Goal: Transaction & Acquisition: Book appointment/travel/reservation

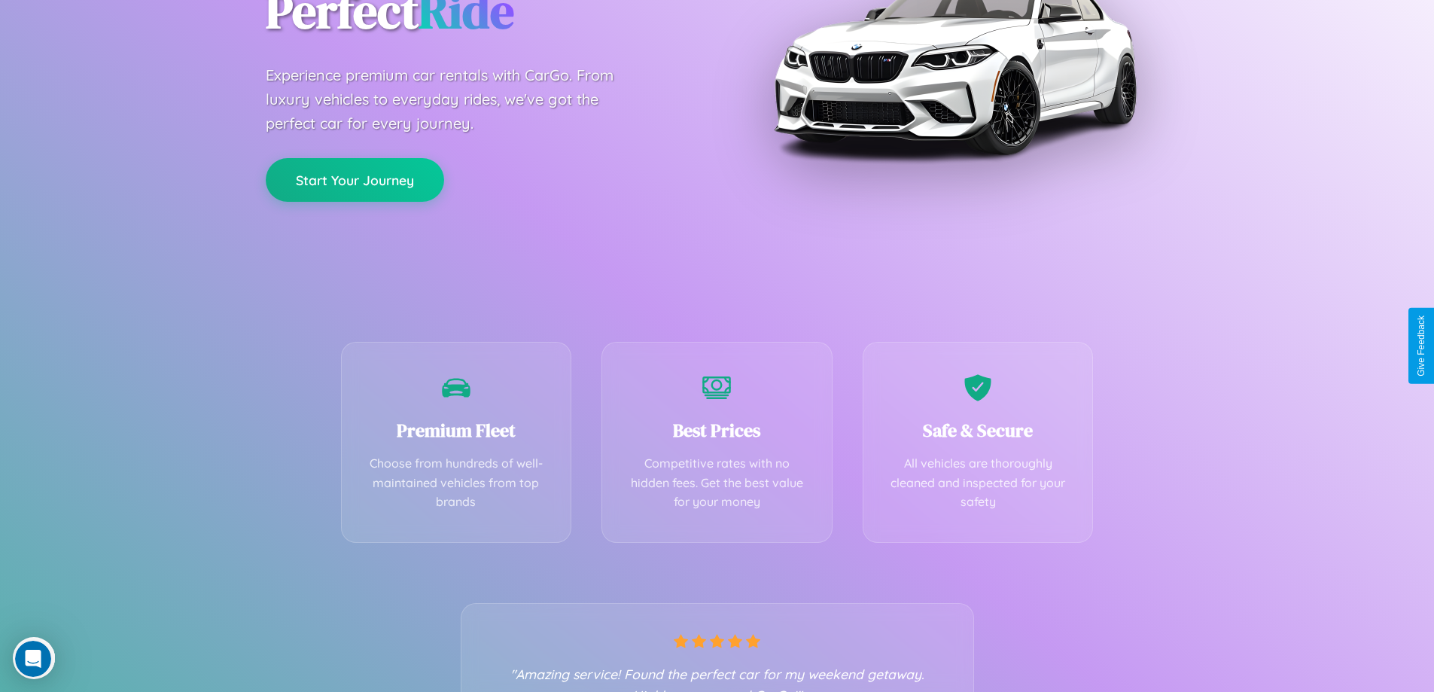
scroll to position [297, 0]
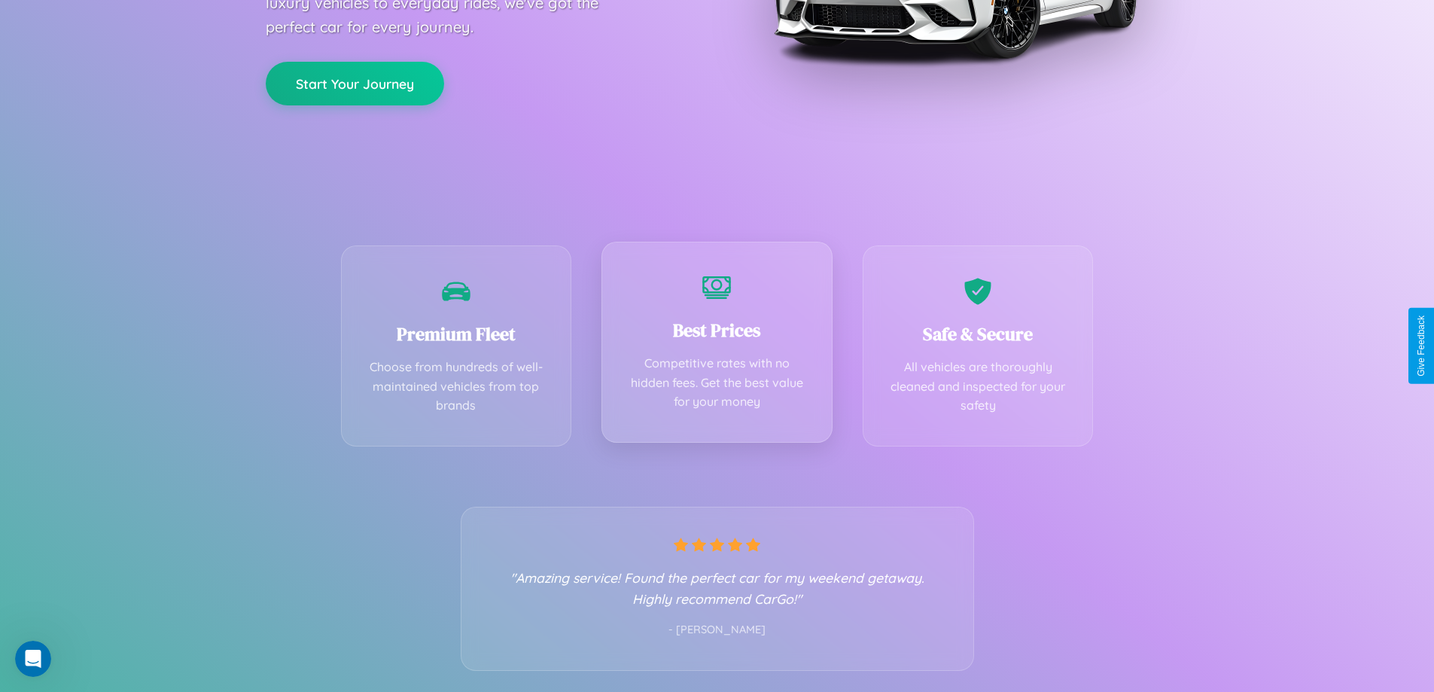
click at [717, 346] on div "Best Prices Competitive rates with no hidden fees. Get the best value for your …" at bounding box center [716, 342] width 231 height 201
click at [355, 82] on button "Start Your Journey" at bounding box center [355, 82] width 178 height 44
click at [355, 81] on button "Start Your Journey" at bounding box center [355, 82] width 178 height 44
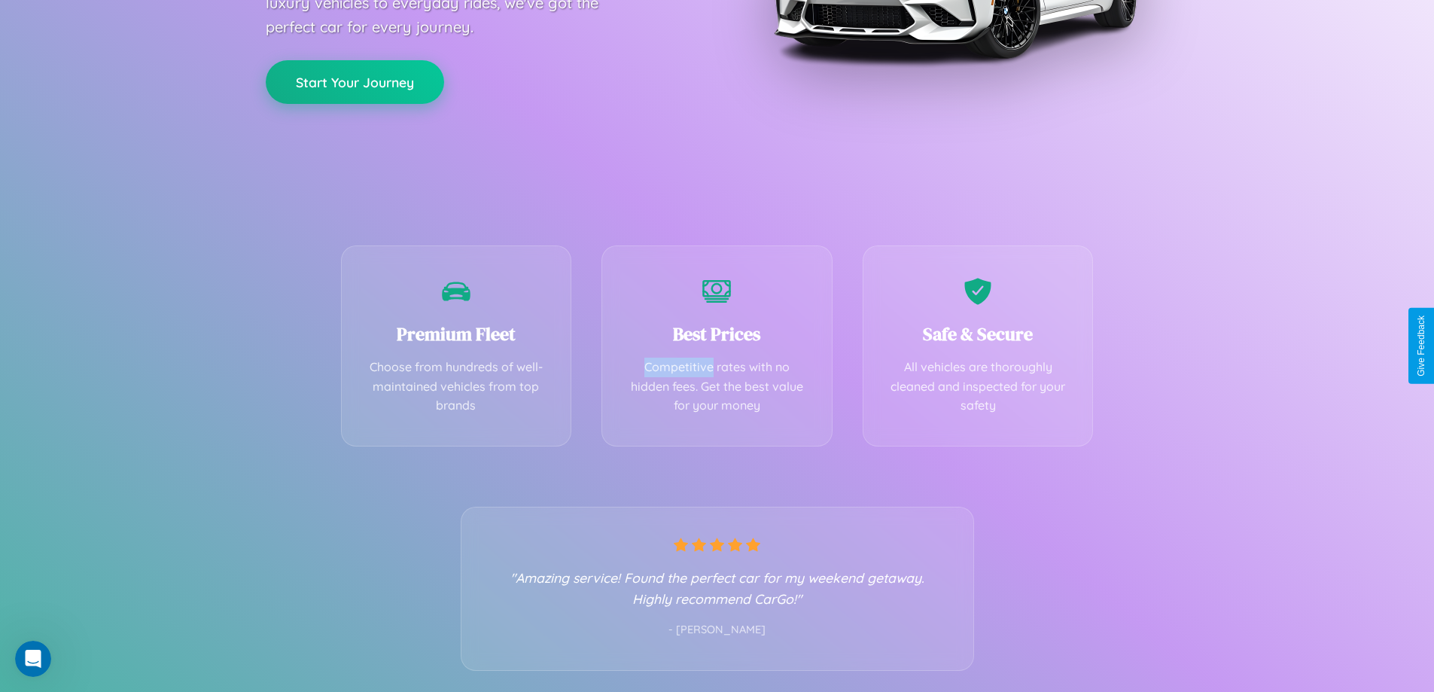
click at [355, 81] on button "Start Your Journey" at bounding box center [355, 82] width 178 height 44
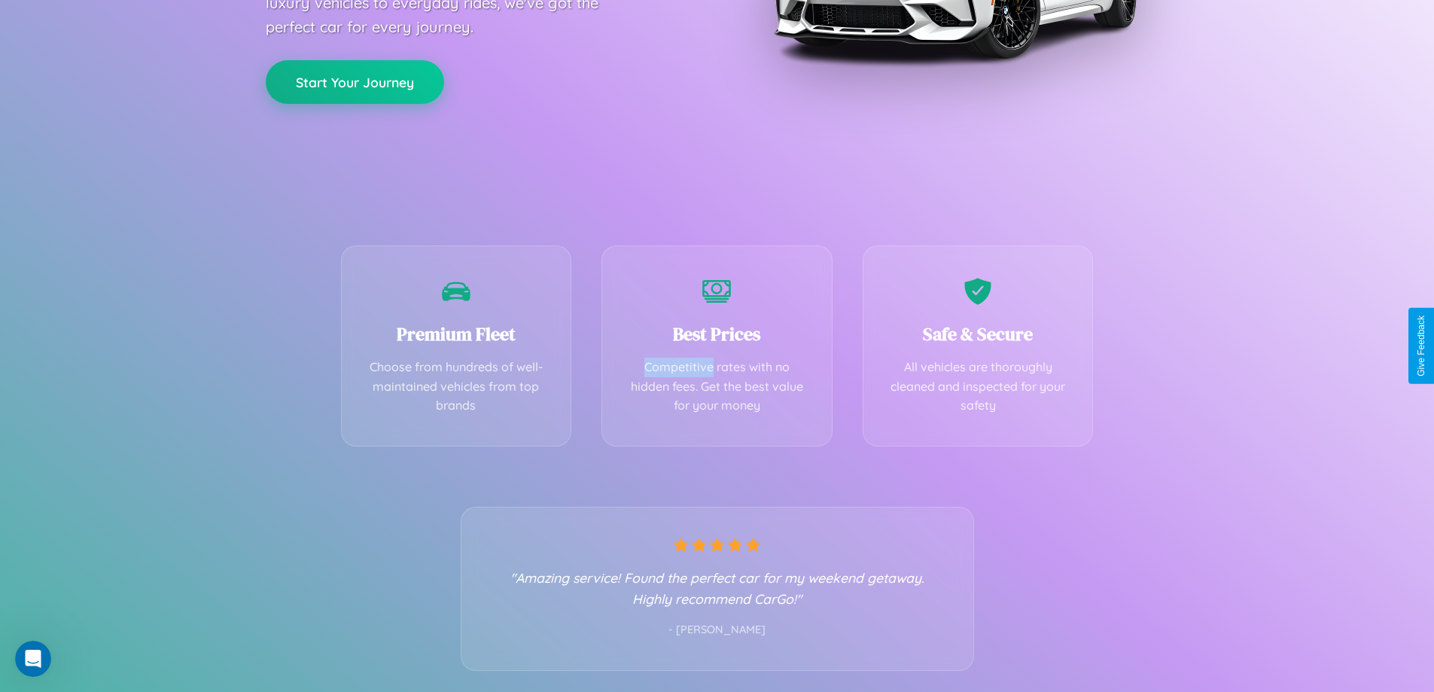
click at [355, 81] on button "Start Your Journey" at bounding box center [355, 82] width 178 height 44
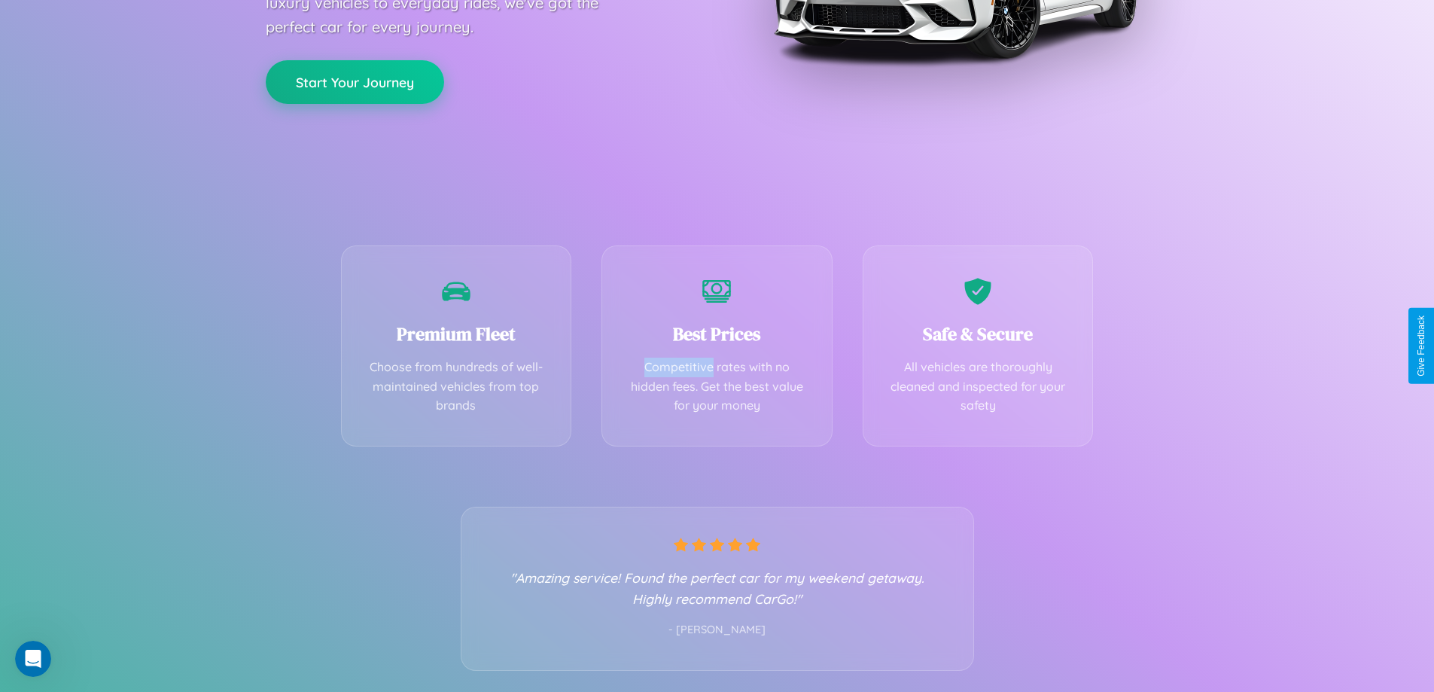
click at [355, 81] on button "Start Your Journey" at bounding box center [355, 82] width 178 height 44
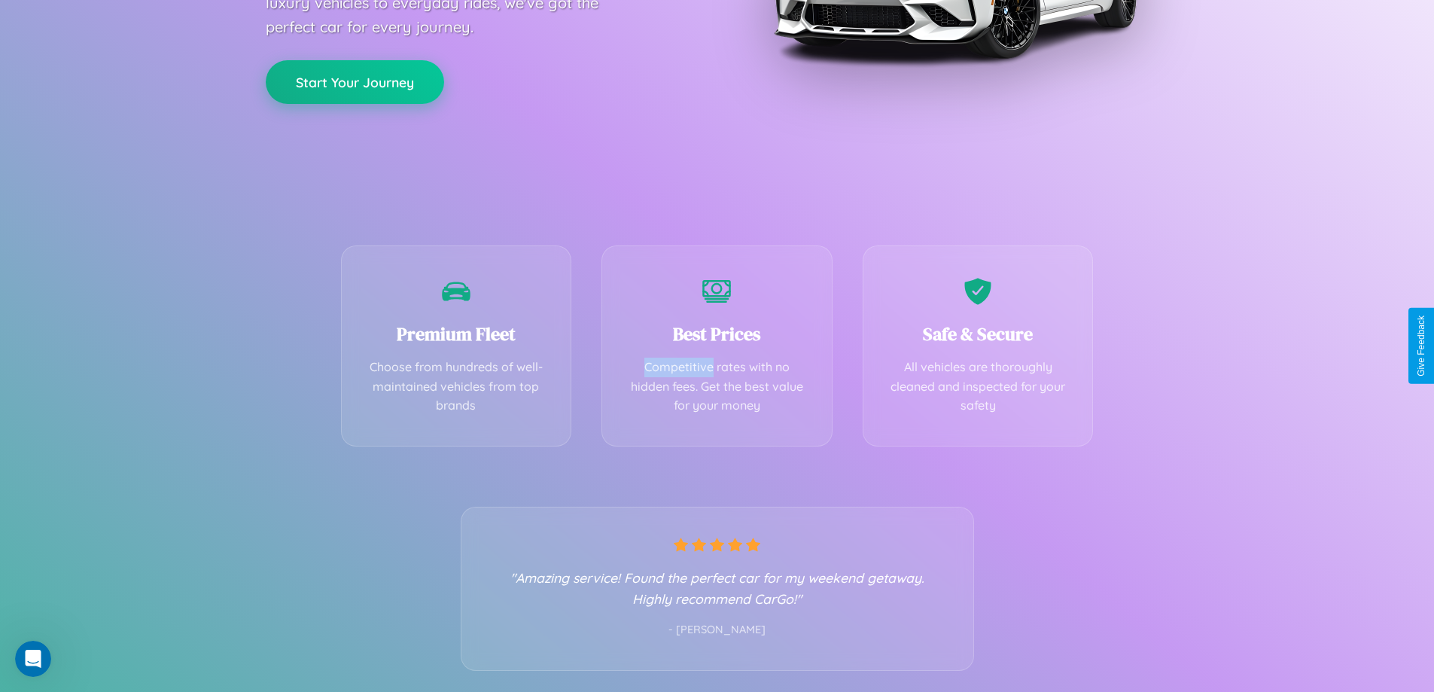
click at [355, 81] on button "Start Your Journey" at bounding box center [355, 82] width 178 height 44
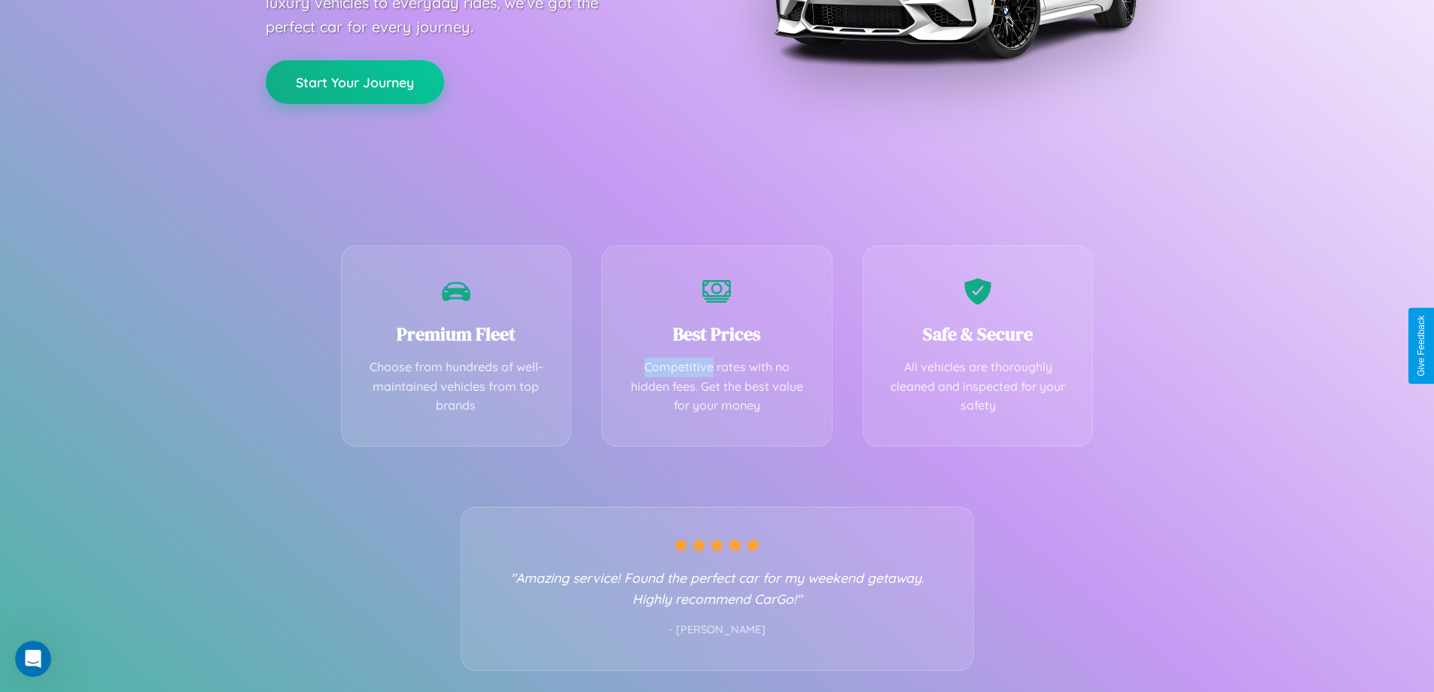
click at [355, 81] on button "Start Your Journey" at bounding box center [355, 82] width 178 height 44
